Goal: Navigation & Orientation: Find specific page/section

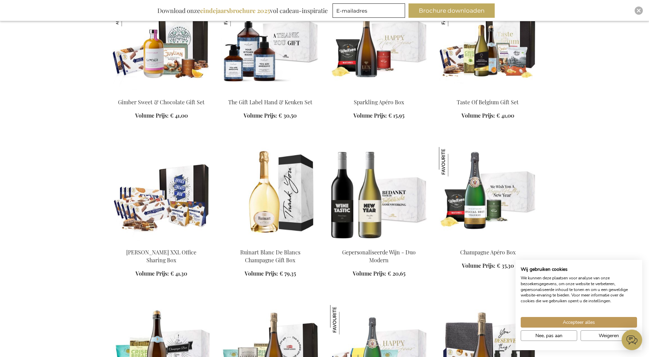
scroll to position [1026, 0]
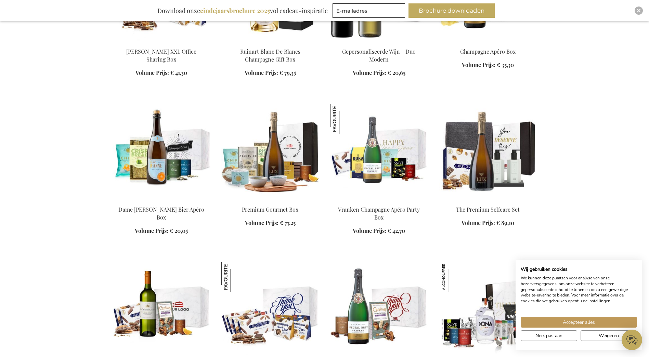
scroll to position [1231, 0]
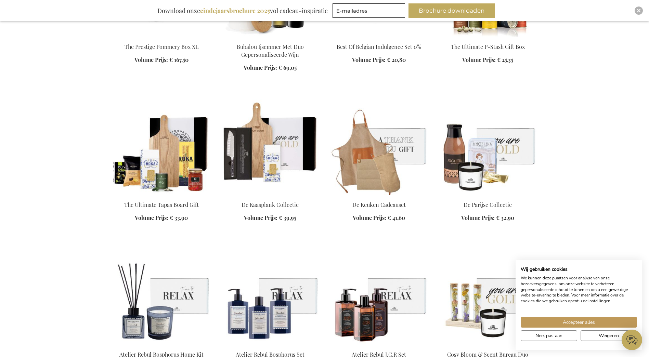
scroll to position [1710, 0]
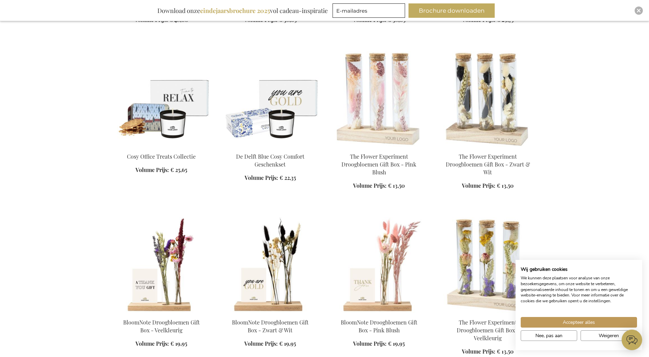
scroll to position [2052, 0]
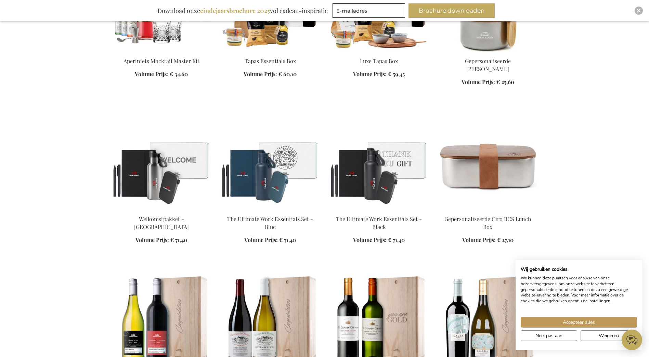
scroll to position [2668, 0]
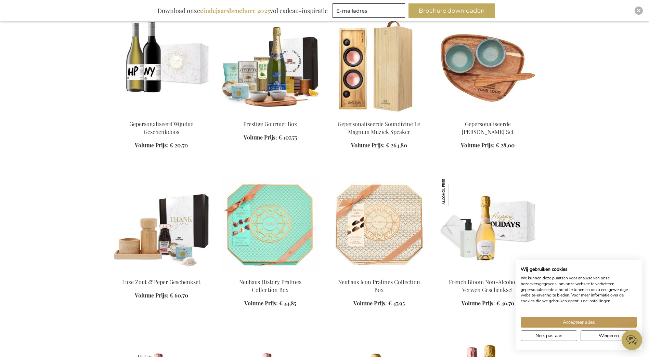
scroll to position [3078, 0]
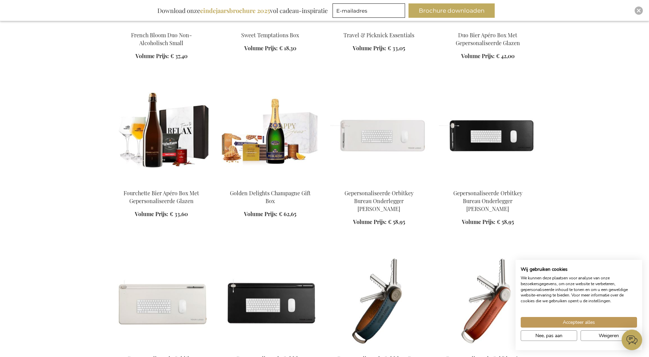
scroll to position [3626, 0]
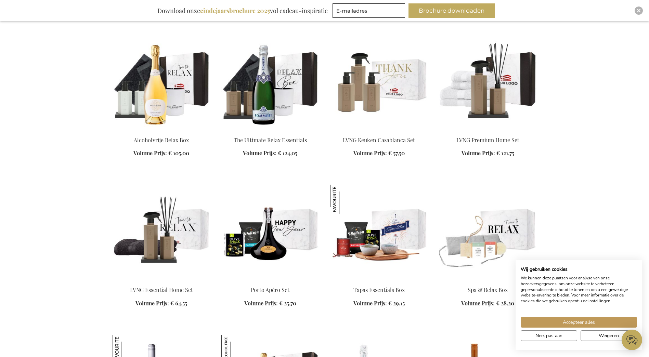
scroll to position [4618, 0]
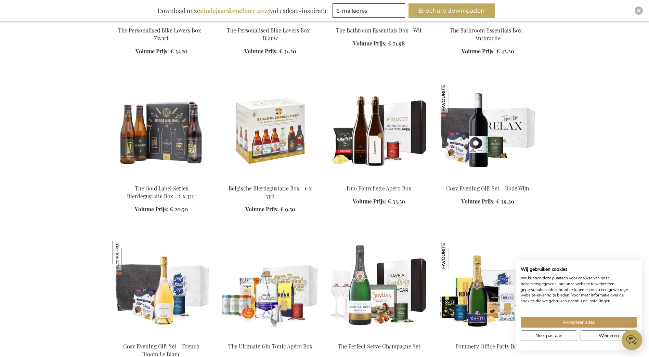
scroll to position [5370, 0]
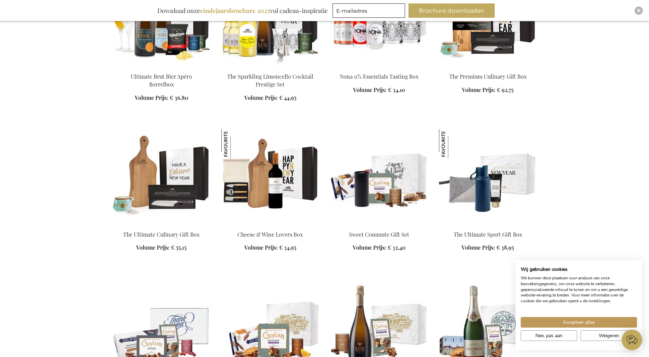
scroll to position [6088, 0]
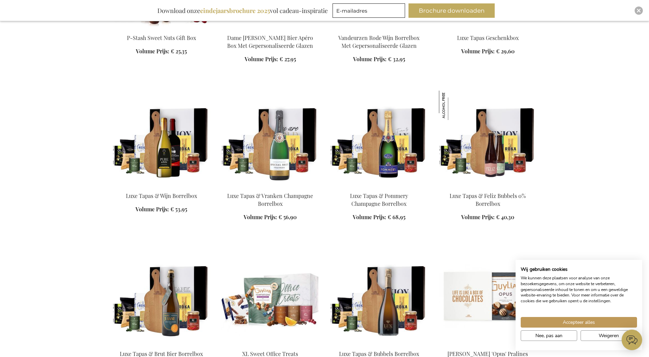
scroll to position [6841, 0]
